Goal: Task Accomplishment & Management: Use online tool/utility

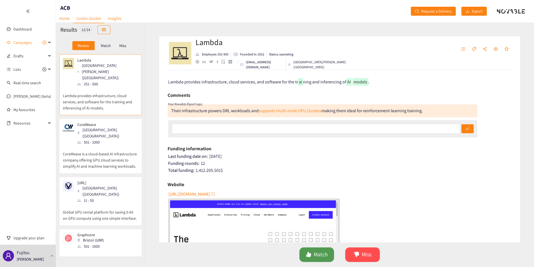
click at [322, 255] on span "Match" at bounding box center [321, 254] width 14 height 9
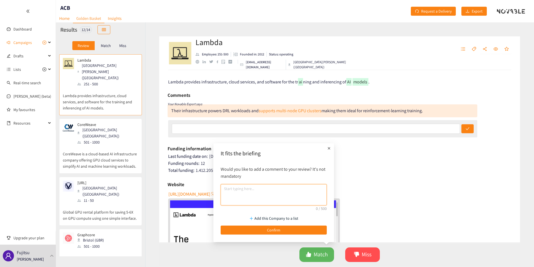
click at [285, 198] on textarea at bounding box center [274, 194] width 106 height 21
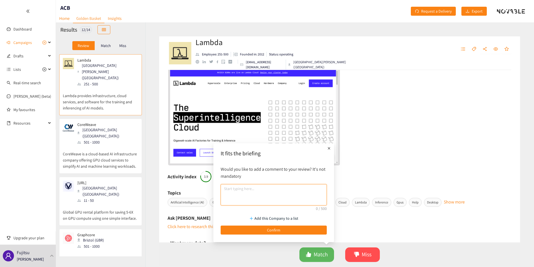
scroll to position [131, 0]
click at [363, 87] on div "[URL][DOMAIN_NAME]" at bounding box center [340, 111] width 344 height 107
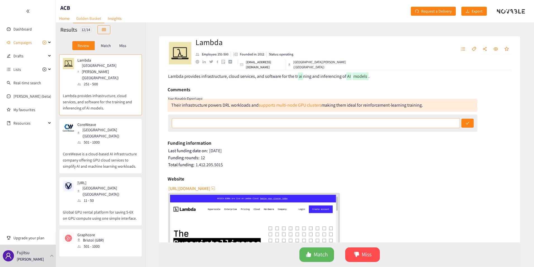
scroll to position [5, 0]
click at [120, 145] on p "CoreWeave is a cloud-based AI infrastructure company offering GPU cloud service…" at bounding box center [100, 157] width 75 height 24
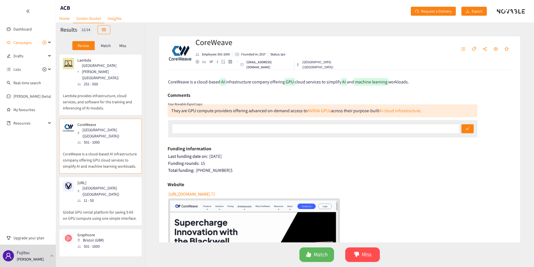
click at [105, 197] on div "11 - 50" at bounding box center [107, 200] width 60 height 6
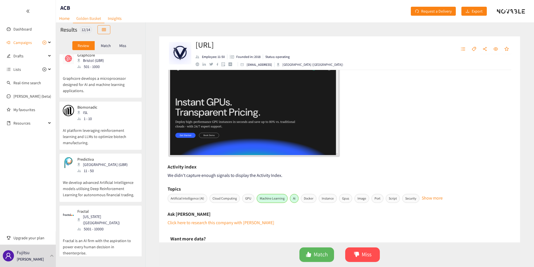
scroll to position [179, 0]
click at [92, 174] on p "We develop advanced Artificial Intelligence models utilising Deep Reinforcement…" at bounding box center [100, 186] width 75 height 24
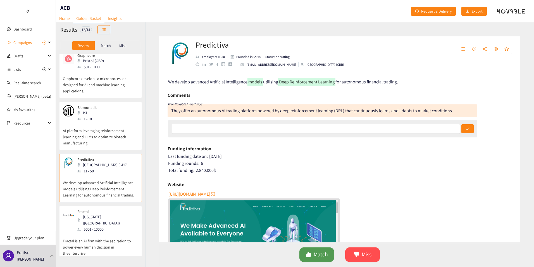
click at [327, 253] on span "Match" at bounding box center [321, 254] width 14 height 9
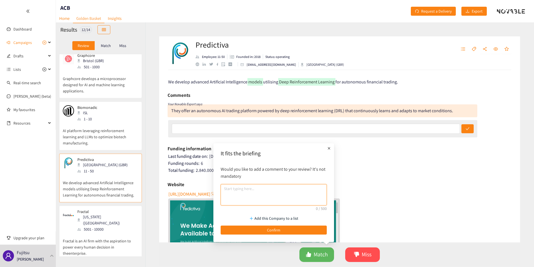
click at [274, 187] on textarea at bounding box center [274, 194] width 106 height 21
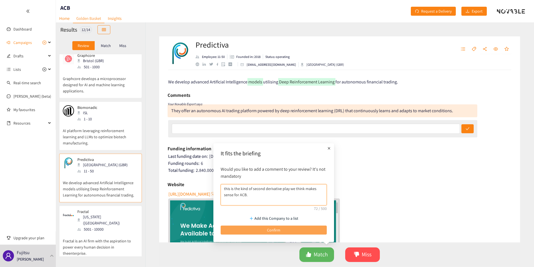
type textarea "this is the kind of second derivative play we think makes sense for ACB."
click at [280, 227] on span "Confirm" at bounding box center [273, 230] width 13 height 6
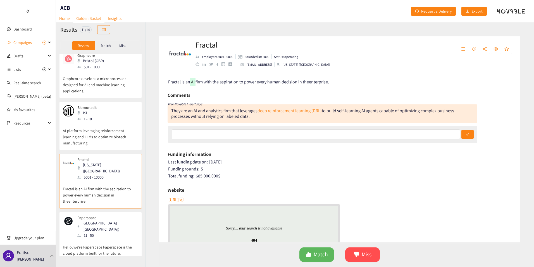
click at [120, 180] on p "Fractal is an AI firm with the aspiration to power every human decision in thee…" at bounding box center [100, 192] width 75 height 24
click at [315, 254] on span "Match" at bounding box center [321, 254] width 14 height 9
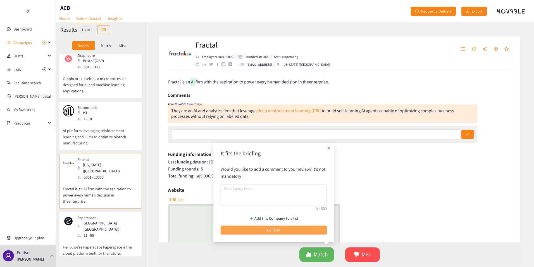
click at [282, 231] on button "Confirm" at bounding box center [274, 229] width 106 height 9
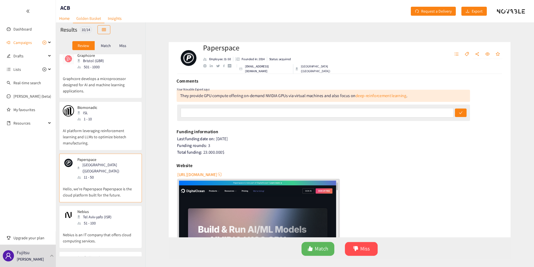
scroll to position [17, 0]
click at [108, 226] on p "Nebius is an IT company that offers cloud computing services." at bounding box center [100, 235] width 75 height 18
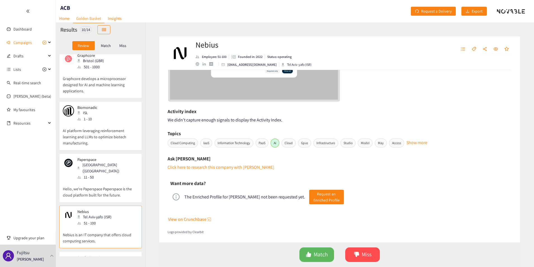
scroll to position [159, 0]
click at [322, 252] on span "Match" at bounding box center [321, 254] width 14 height 9
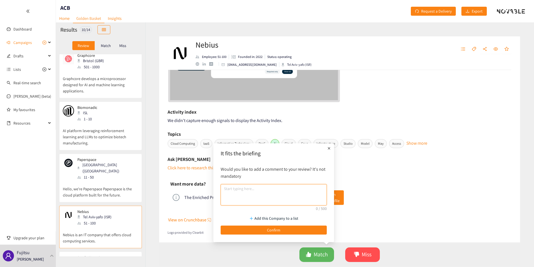
click at [306, 198] on textarea at bounding box center [274, 194] width 106 height 21
type textarea "Could be worth a call"
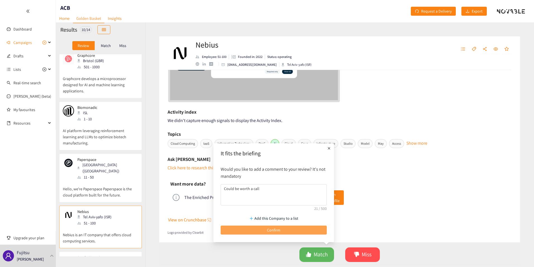
click at [300, 229] on button "Confirm" at bounding box center [274, 229] width 106 height 9
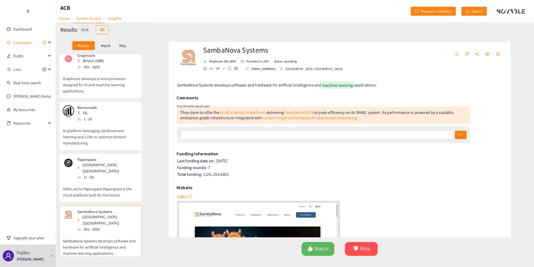
click at [116, 180] on p "Hello, we're Paperspace Paperspace is the cloud platform built for the future." at bounding box center [100, 189] width 75 height 18
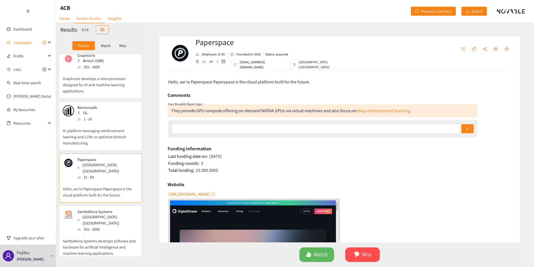
click at [116, 205] on div "SambaNova Systems [GEOGRAPHIC_DATA] ([GEOGRAPHIC_DATA]) 501 - 1000 SambaNova Sy…" at bounding box center [100, 232] width 83 height 55
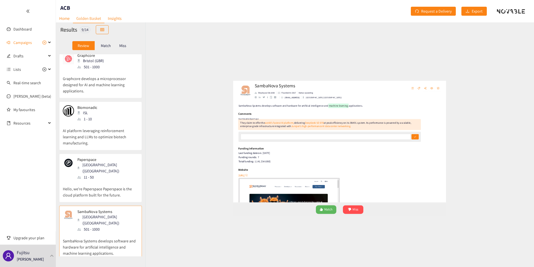
scroll to position [0, 0]
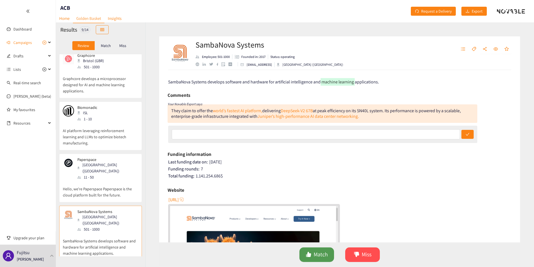
click at [311, 253] on icon "like" at bounding box center [309, 254] width 6 height 6
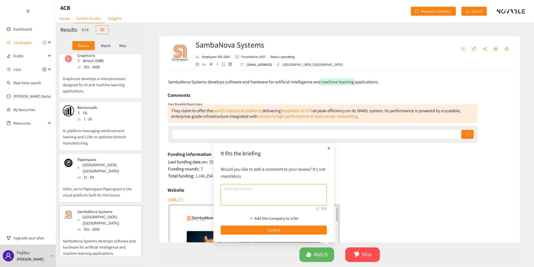
click at [301, 187] on textarea at bounding box center [274, 194] width 106 height 21
type textarea "Could be of benefit"
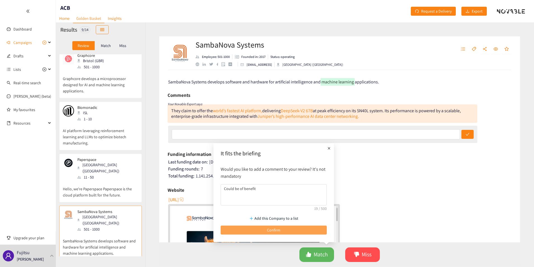
click at [298, 231] on button "Confirm" at bounding box center [274, 229] width 106 height 9
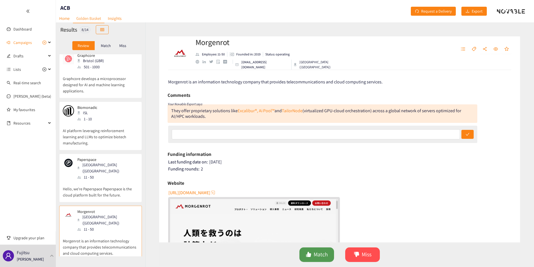
click at [328, 254] on button "Match" at bounding box center [317, 254] width 35 height 15
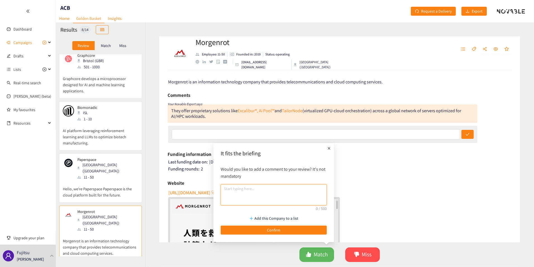
click at [292, 189] on textarea at bounding box center [274, 194] width 106 height 21
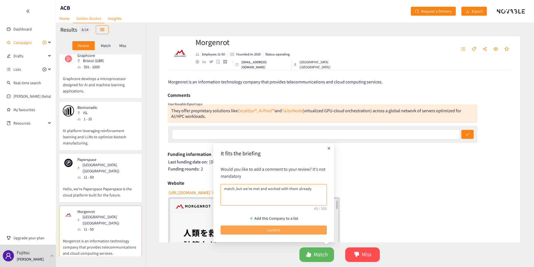
type textarea "match, but we've met and worked with them already"
click at [296, 229] on button "Confirm" at bounding box center [274, 229] width 106 height 9
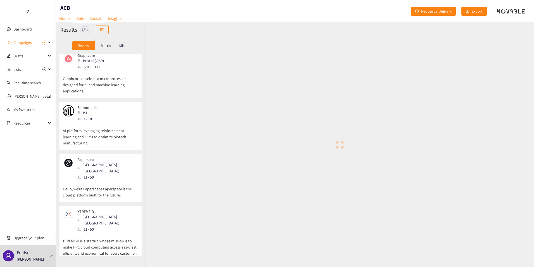
scroll to position [150, 0]
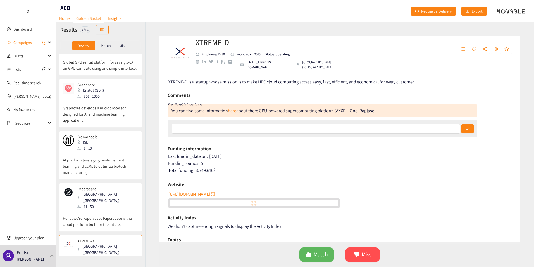
click at [116, 238] on div "XTREME-D [GEOGRAPHIC_DATA] ([GEOGRAPHIC_DATA]) 11 - 50" at bounding box center [100, 249] width 75 height 23
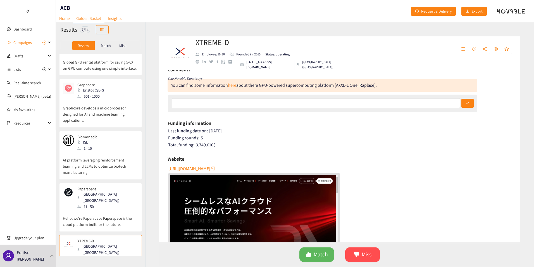
scroll to position [0, 0]
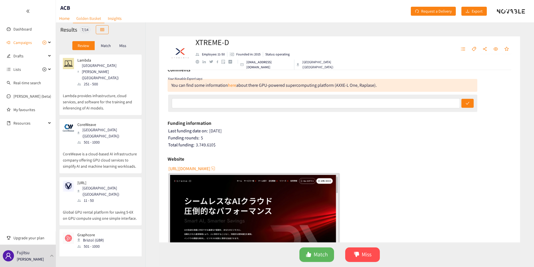
click at [111, 71] on div "Lambda [GEOGRAPHIC_DATA][PERSON_NAME] ([GEOGRAPHIC_DATA]) 251 - 500" at bounding box center [100, 72] width 75 height 29
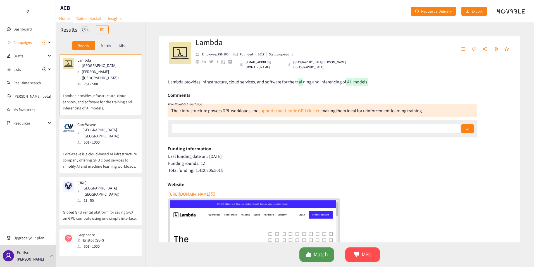
click at [317, 251] on span "Match" at bounding box center [321, 254] width 14 height 9
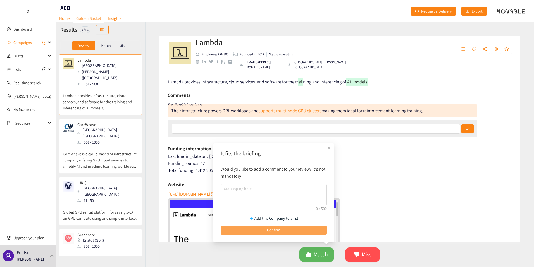
click at [281, 228] on button "Confirm" at bounding box center [274, 229] width 106 height 9
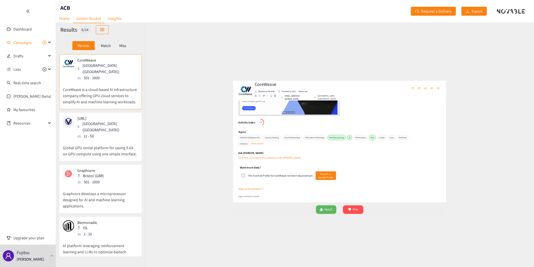
scroll to position [201, 0]
click at [112, 118] on div "[URL] [GEOGRAPHIC_DATA] ([GEOGRAPHIC_DATA]) 11 - 50" at bounding box center [100, 127] width 75 height 23
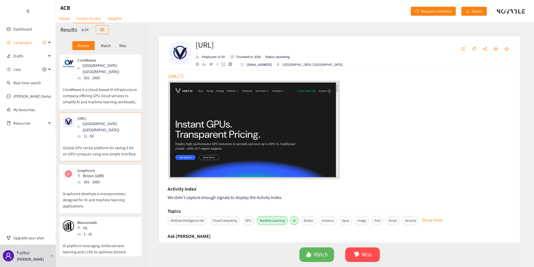
scroll to position [87, 0]
click at [123, 185] on p "Graphcore develops a microprocessor designed for AI and machine learning applic…" at bounding box center [100, 197] width 75 height 24
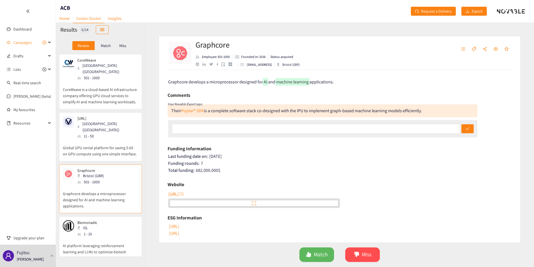
click at [121, 237] on p "AI platform leveraging reinforcement learning and LLMs to optimize biotech manu…" at bounding box center [100, 249] width 75 height 24
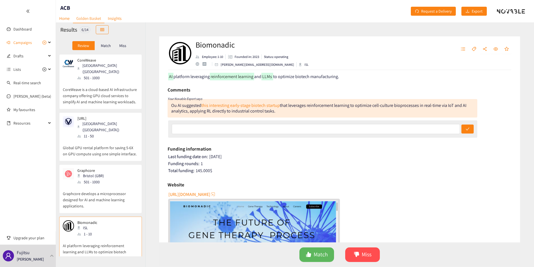
scroll to position [4, 0]
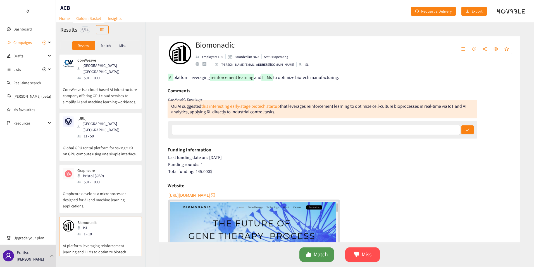
click at [325, 253] on span "Match" at bounding box center [321, 254] width 14 height 9
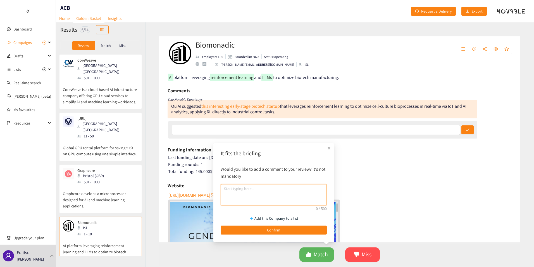
click at [297, 199] on textarea at bounding box center [274, 194] width 106 height 21
type textarea "Cool idea, willing to explore"
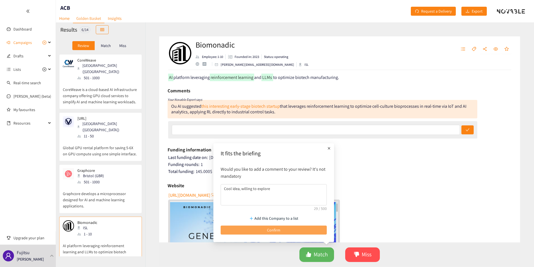
click at [297, 229] on button "Confirm" at bounding box center [274, 229] width 106 height 9
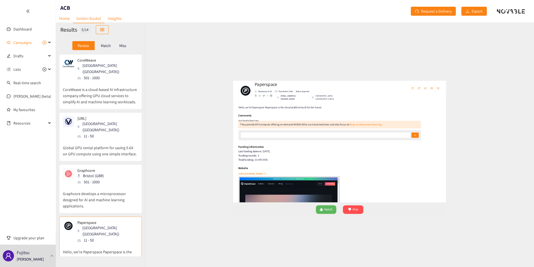
click at [319, 19] on header "ACB Home Golden Basket Insights Request a Delivery Export" at bounding box center [295, 11] width 479 height 22
